Goal: Information Seeking & Learning: Learn about a topic

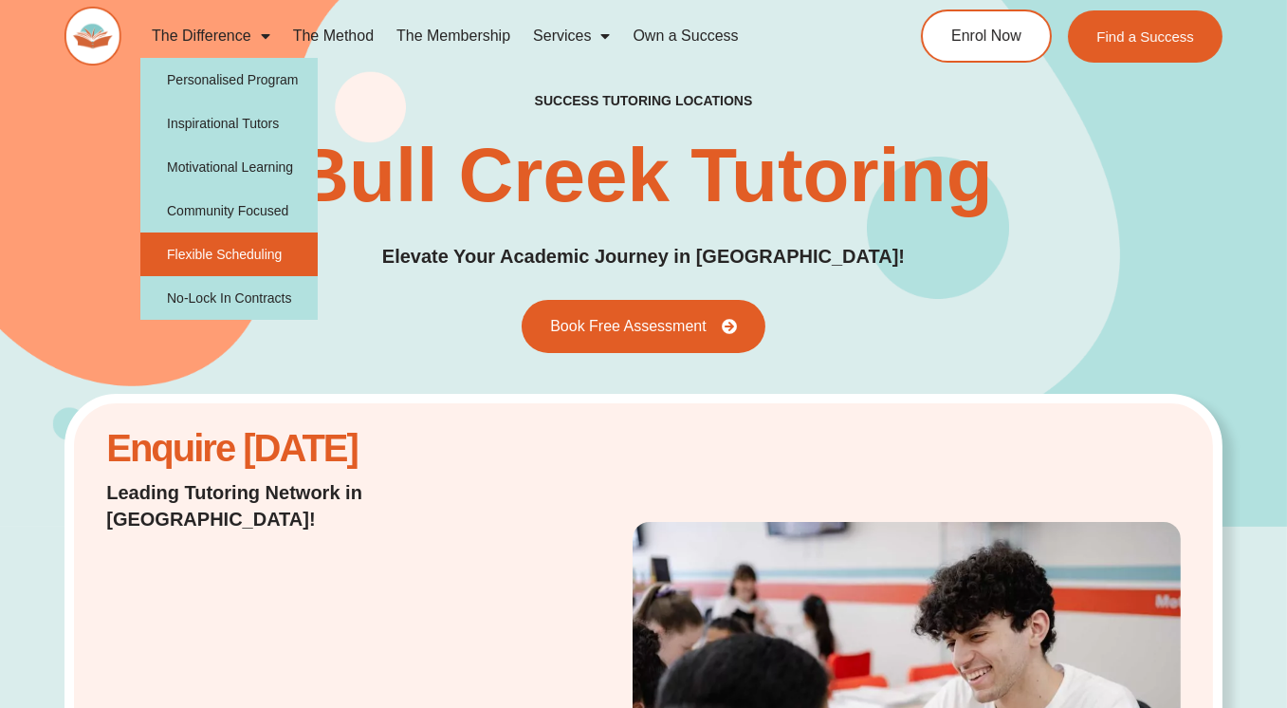
click at [260, 233] on link "Flexible Scheduling" at bounding box center [228, 254] width 177 height 44
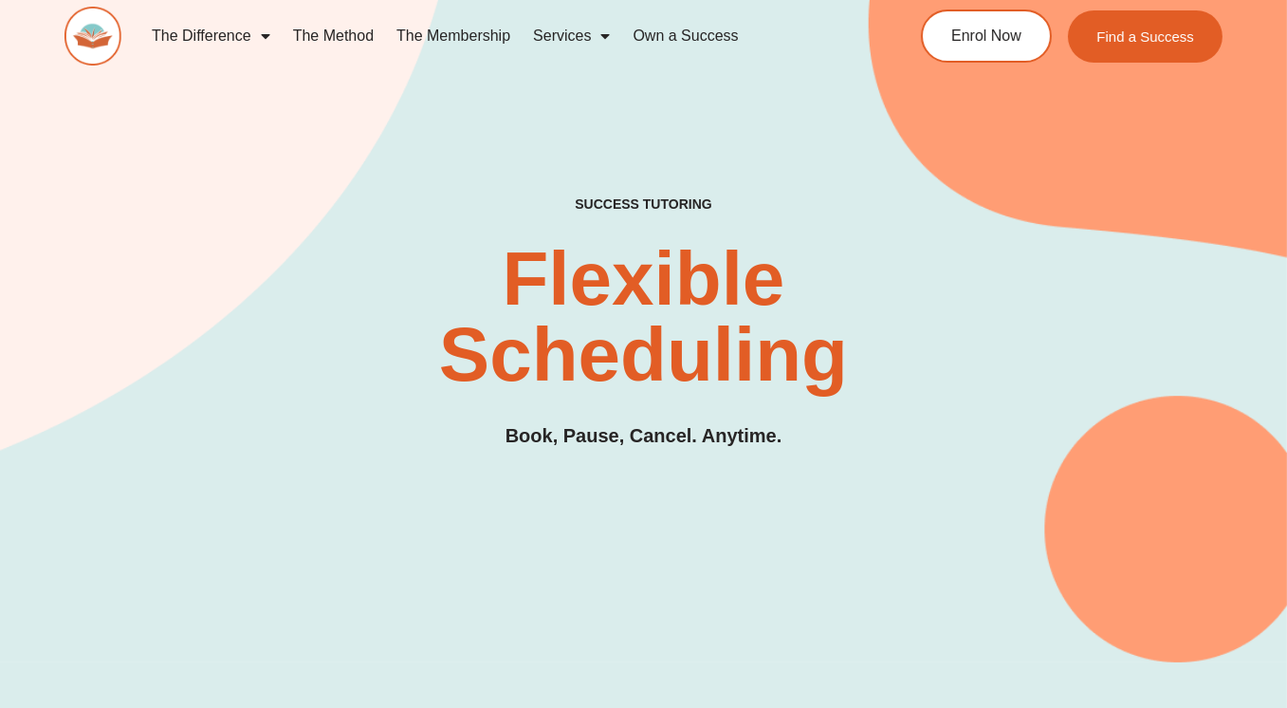
click at [438, 30] on link "The Membership" at bounding box center [453, 36] width 137 height 44
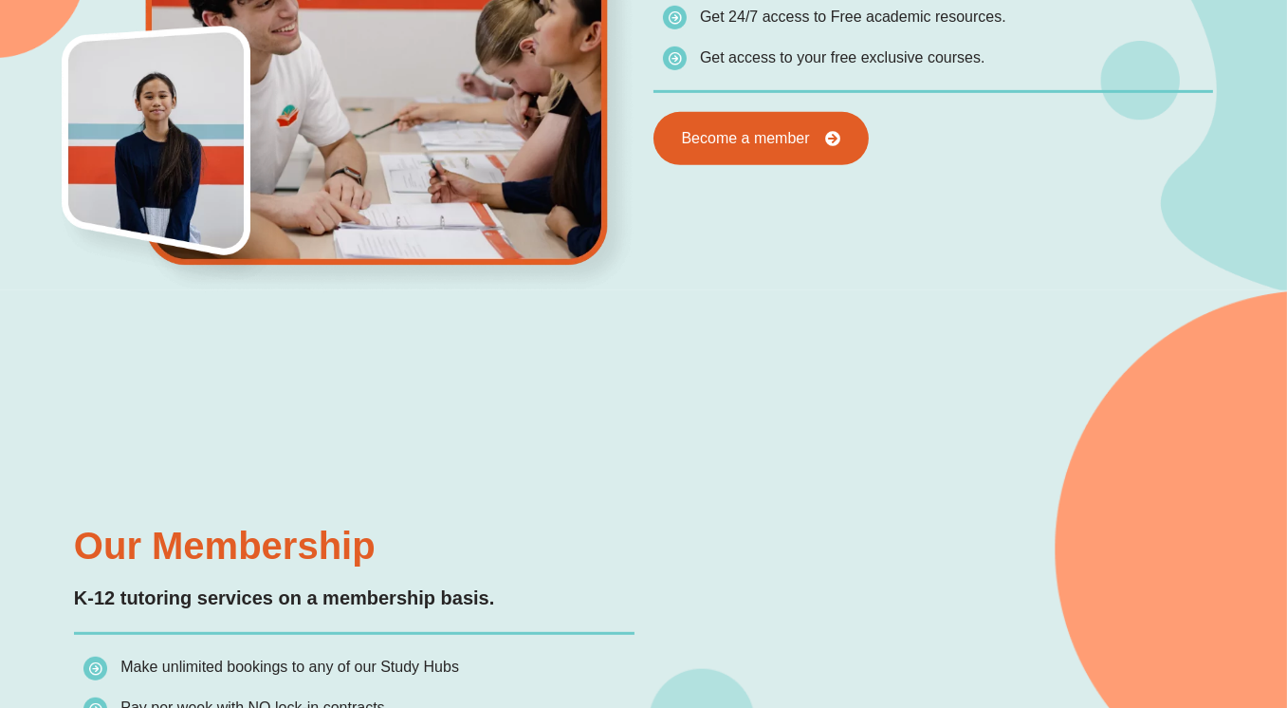
scroll to position [1176, 0]
